Goal: Navigation & Orientation: Find specific page/section

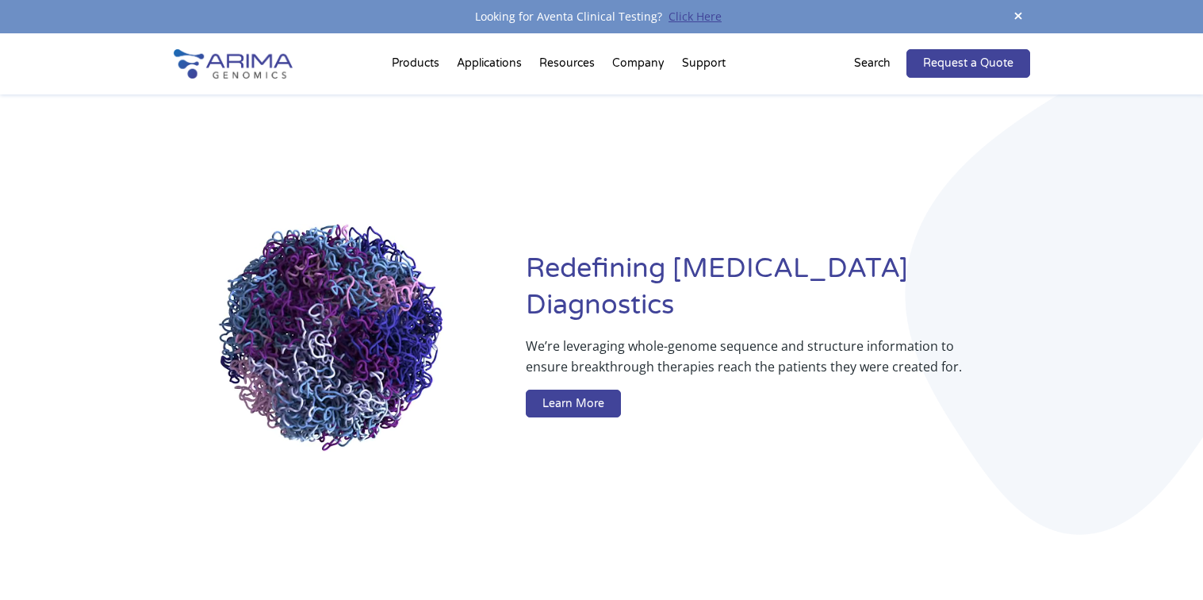
click at [700, 19] on link "Click Here" at bounding box center [695, 16] width 66 height 15
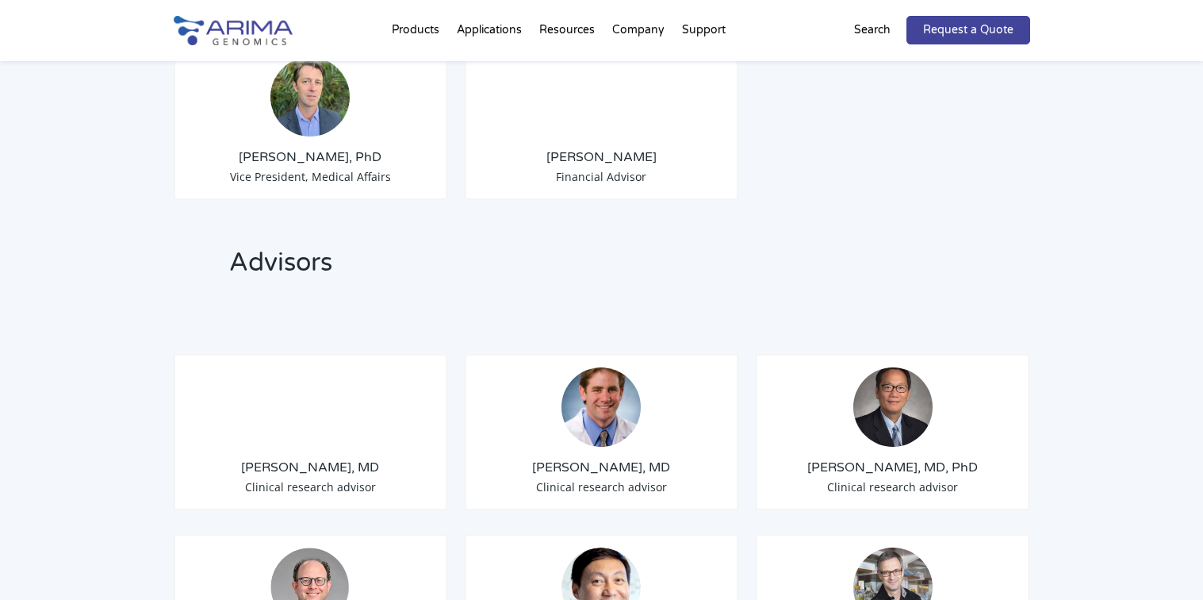
scroll to position [1714, 0]
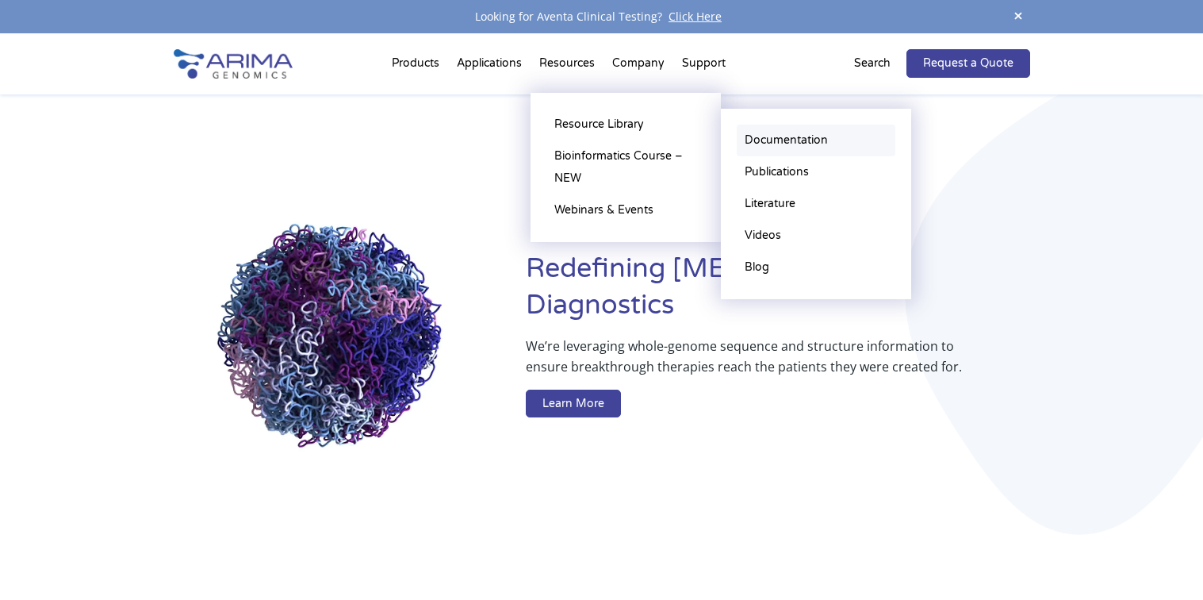
click at [765, 139] on link "Documentation" at bounding box center [816, 141] width 159 height 32
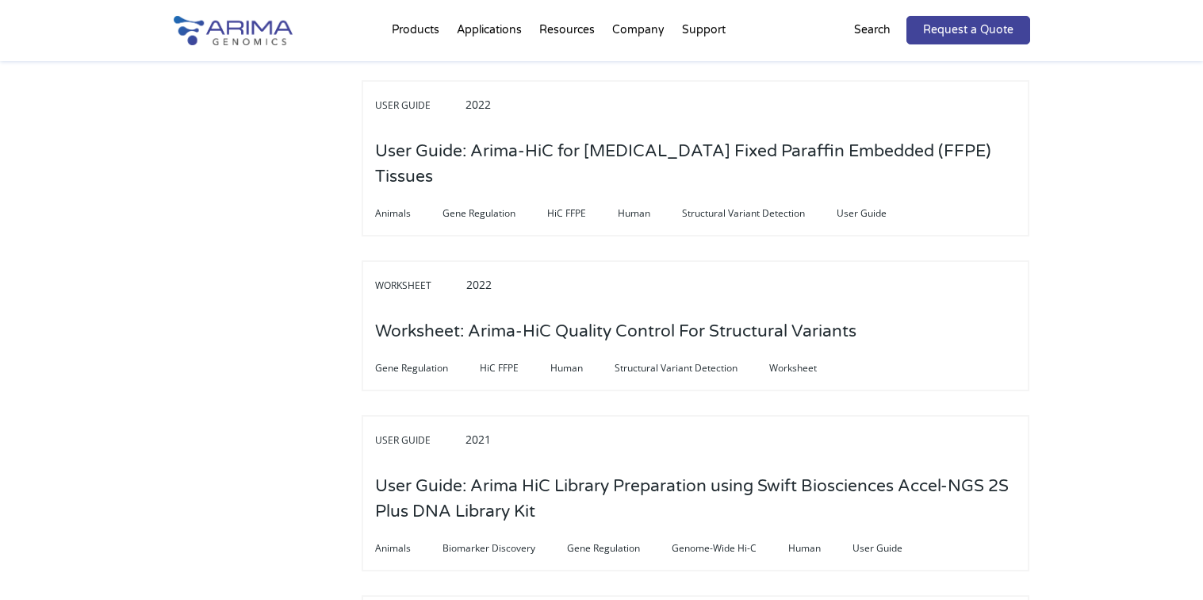
scroll to position [1523, 0]
